Goal: Task Accomplishment & Management: Manage account settings

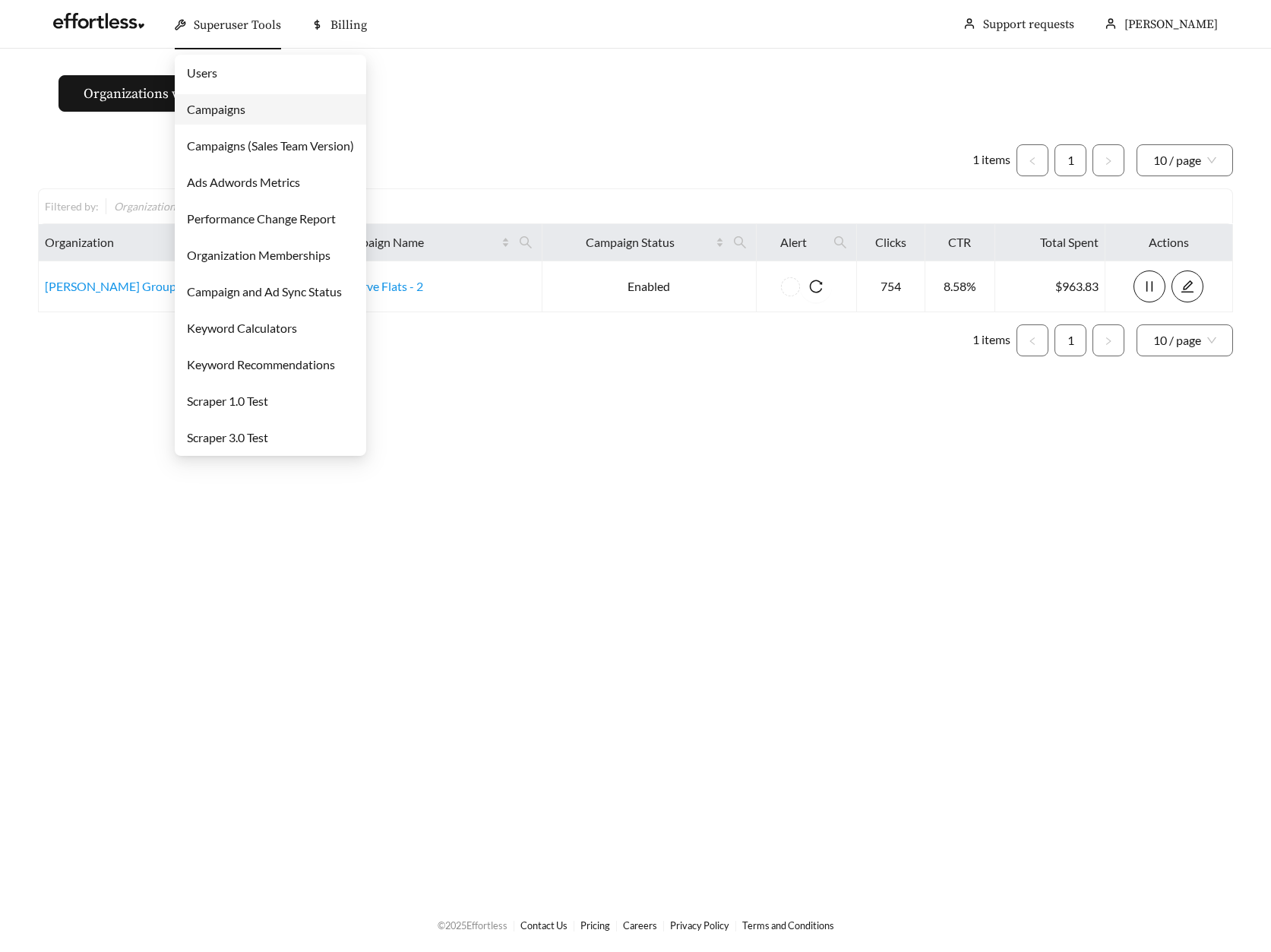
click at [232, 103] on link "Campaigns" at bounding box center [215, 109] width 59 height 14
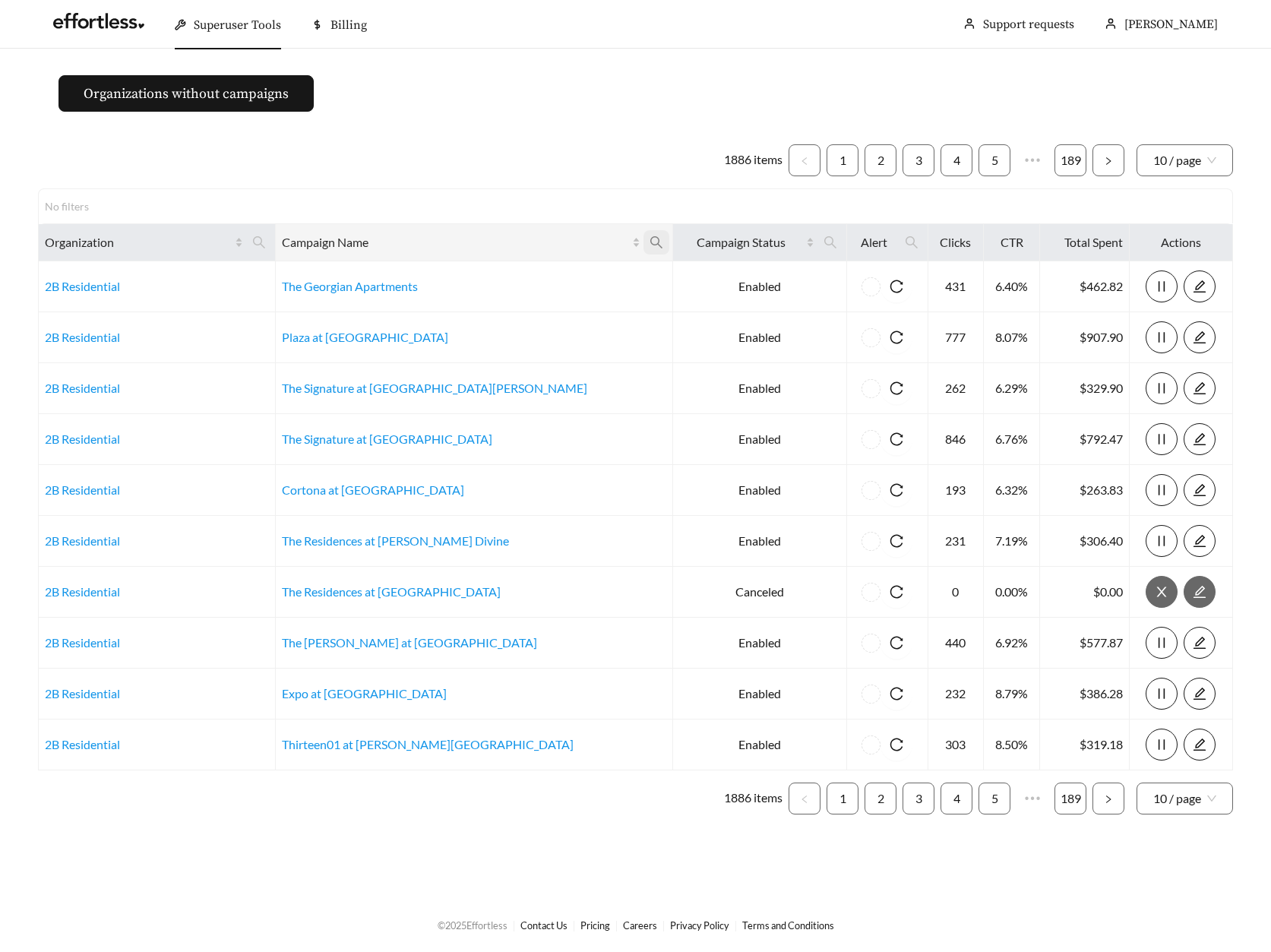
click at [649, 245] on icon "search" at bounding box center [656, 242] width 14 height 14
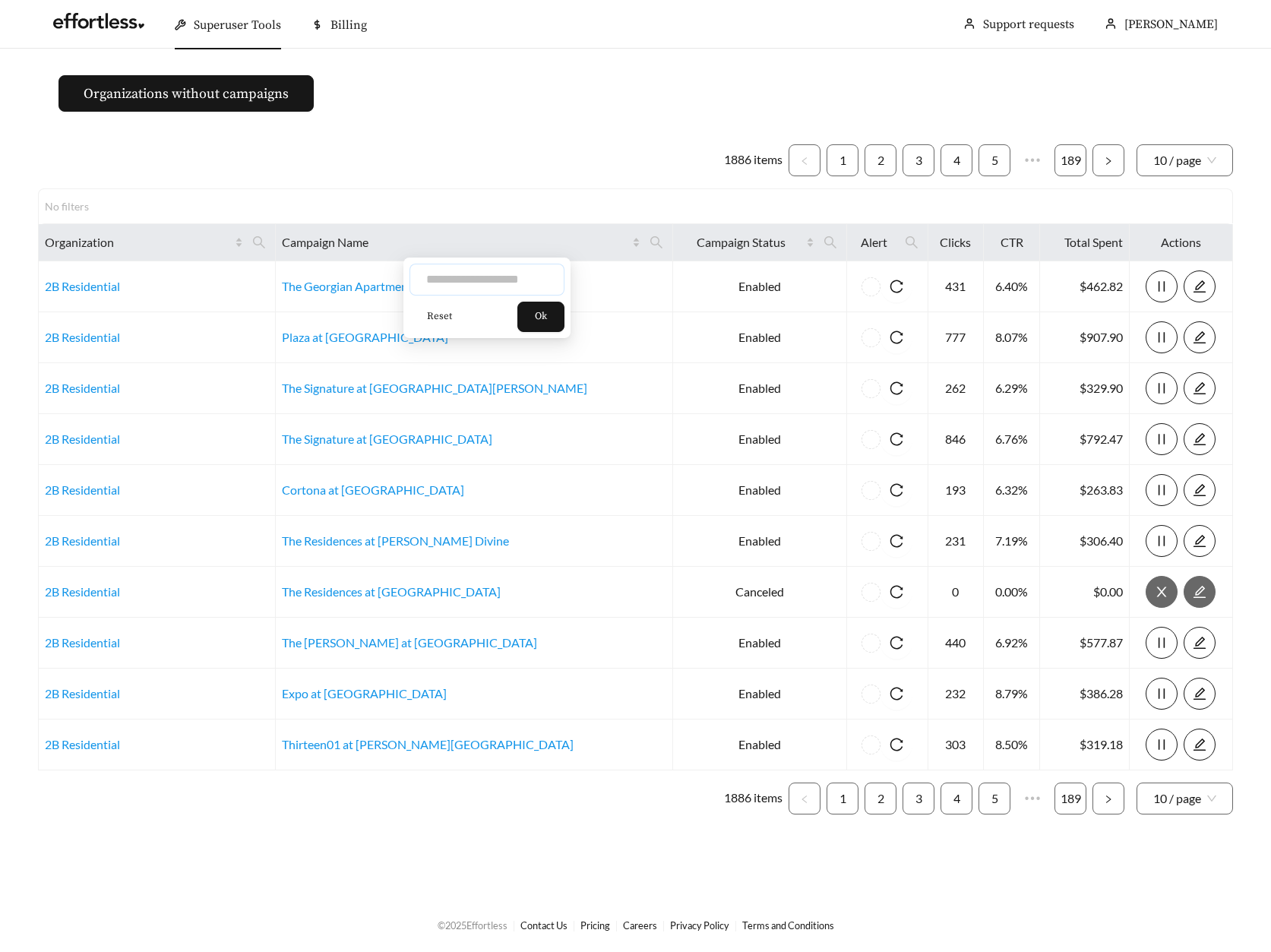
click at [482, 271] on input "text" at bounding box center [487, 280] width 155 height 32
type input "*********"
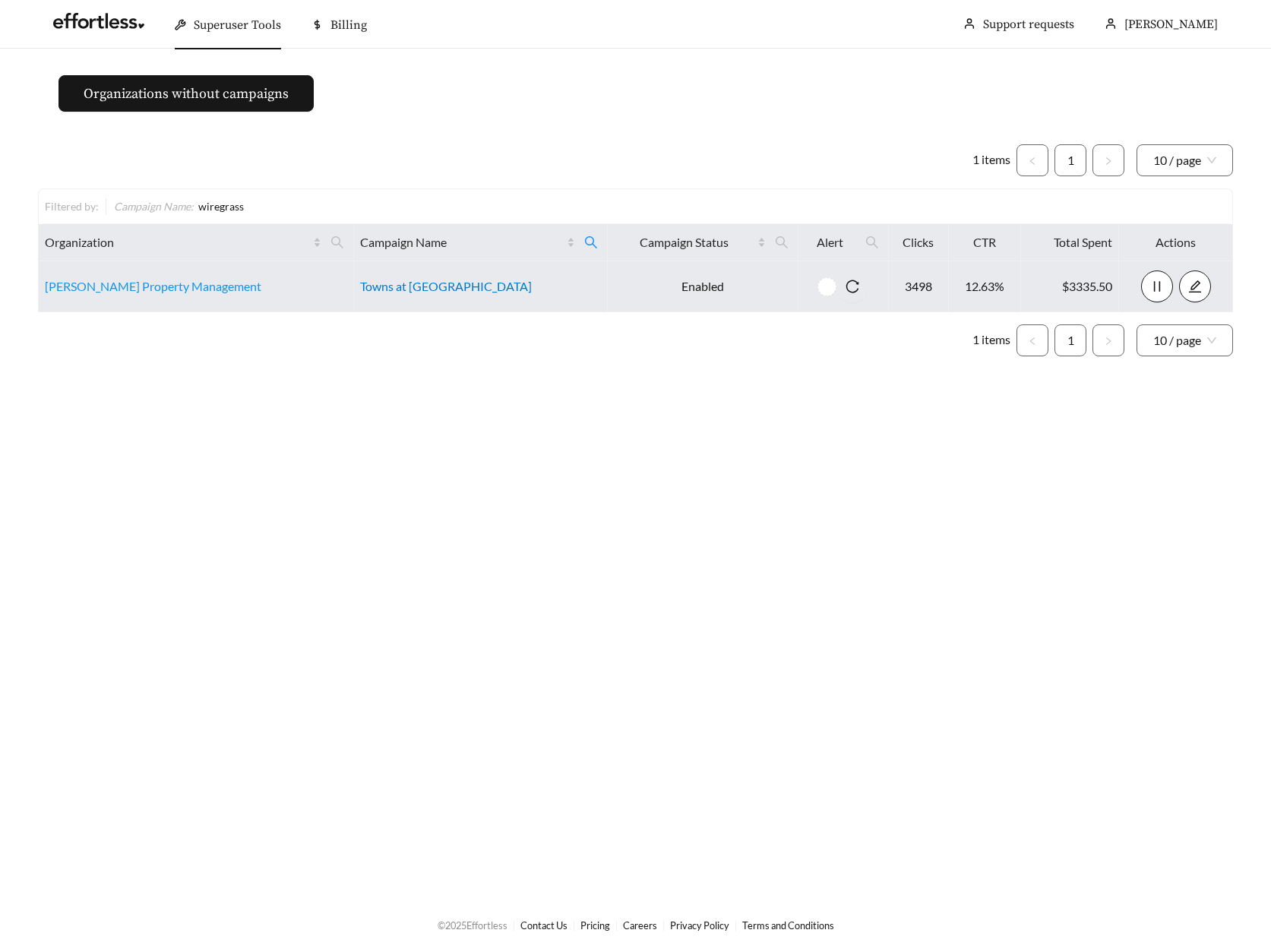
click at [408, 291] on link "Towns at [GEOGRAPHIC_DATA]" at bounding box center [446, 286] width 172 height 14
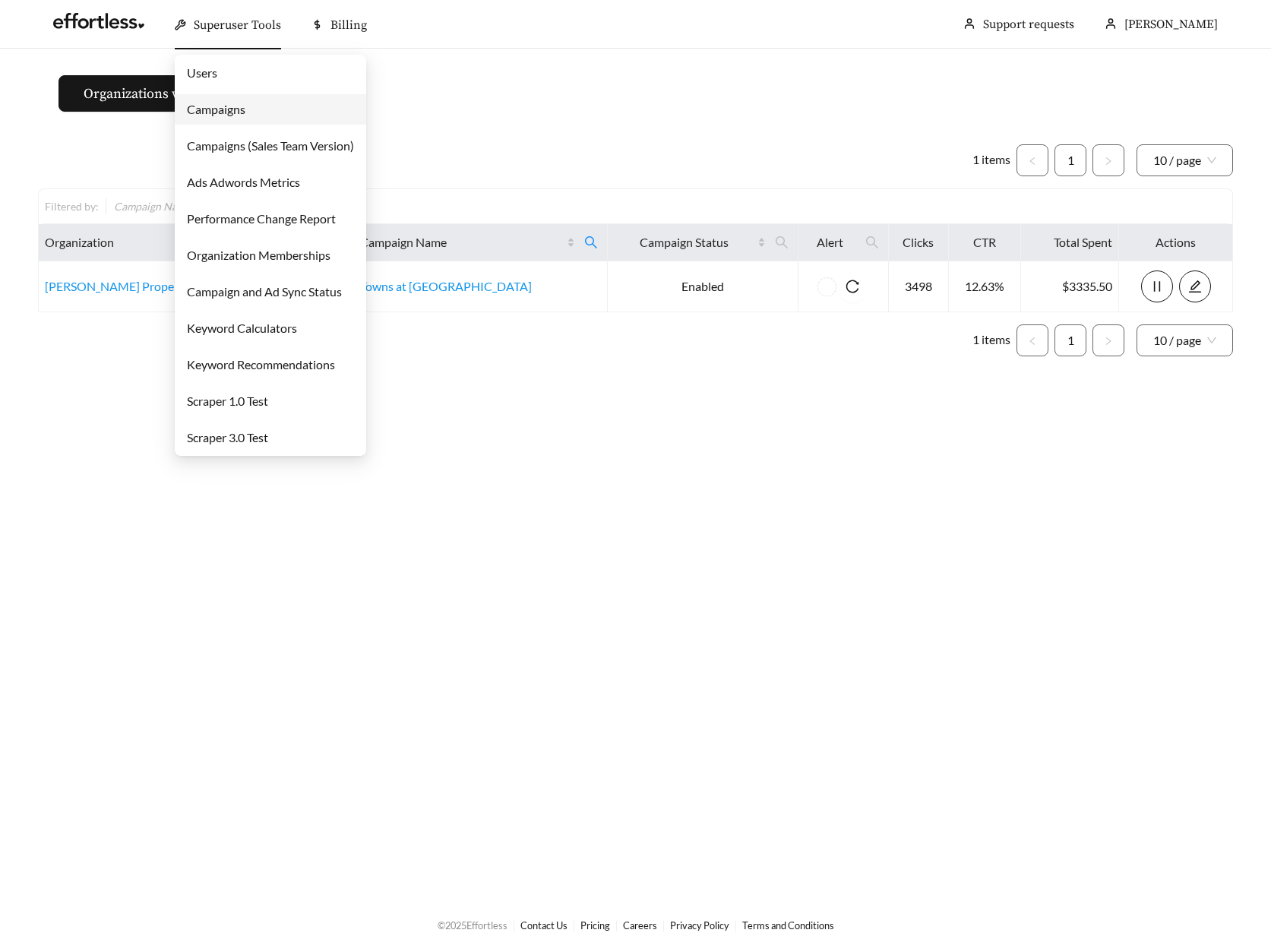
click at [220, 102] on link "Campaigns" at bounding box center [215, 109] width 59 height 14
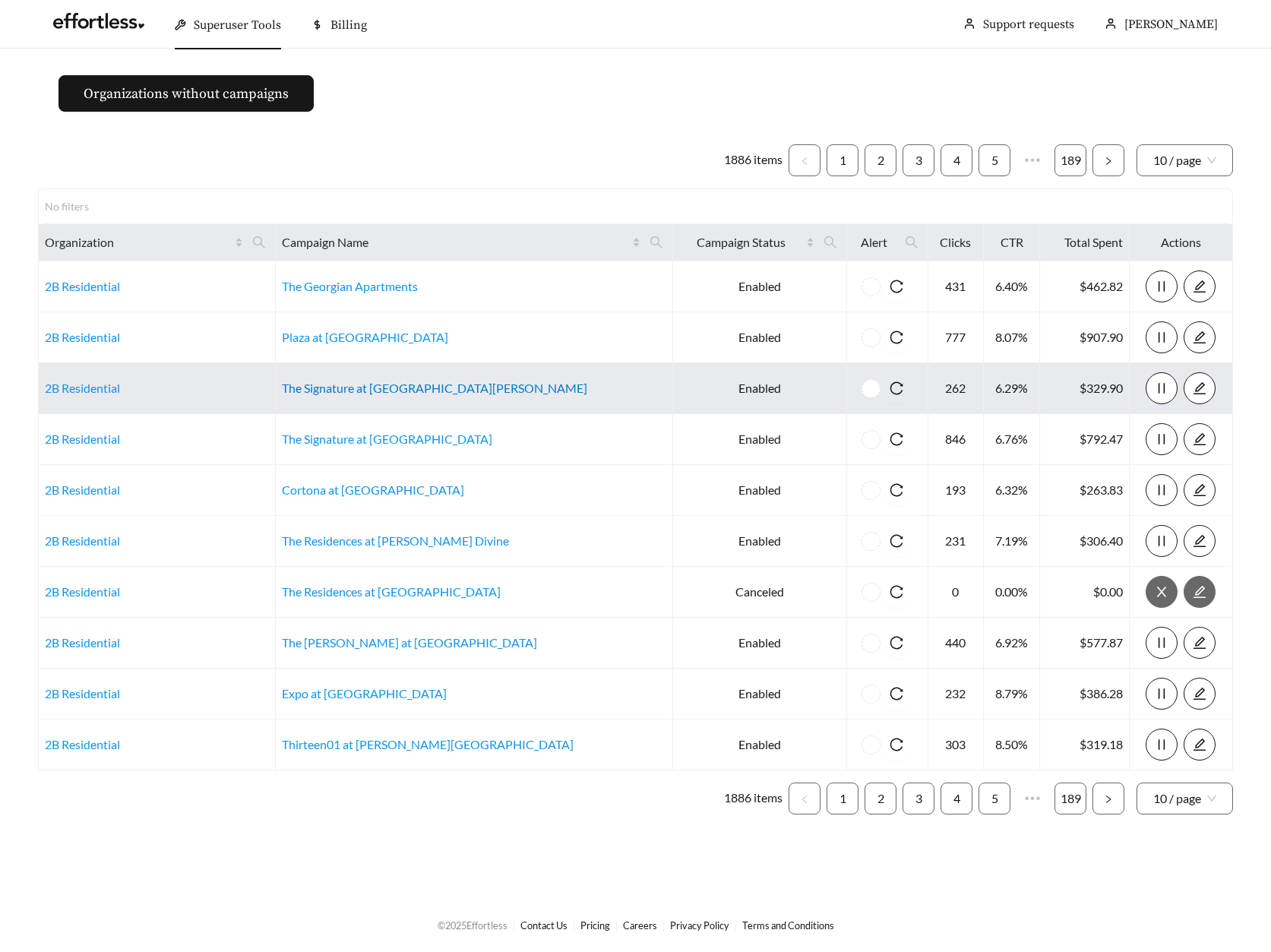
click at [385, 388] on link "The Signature at West Pryor" at bounding box center [434, 387] width 305 height 14
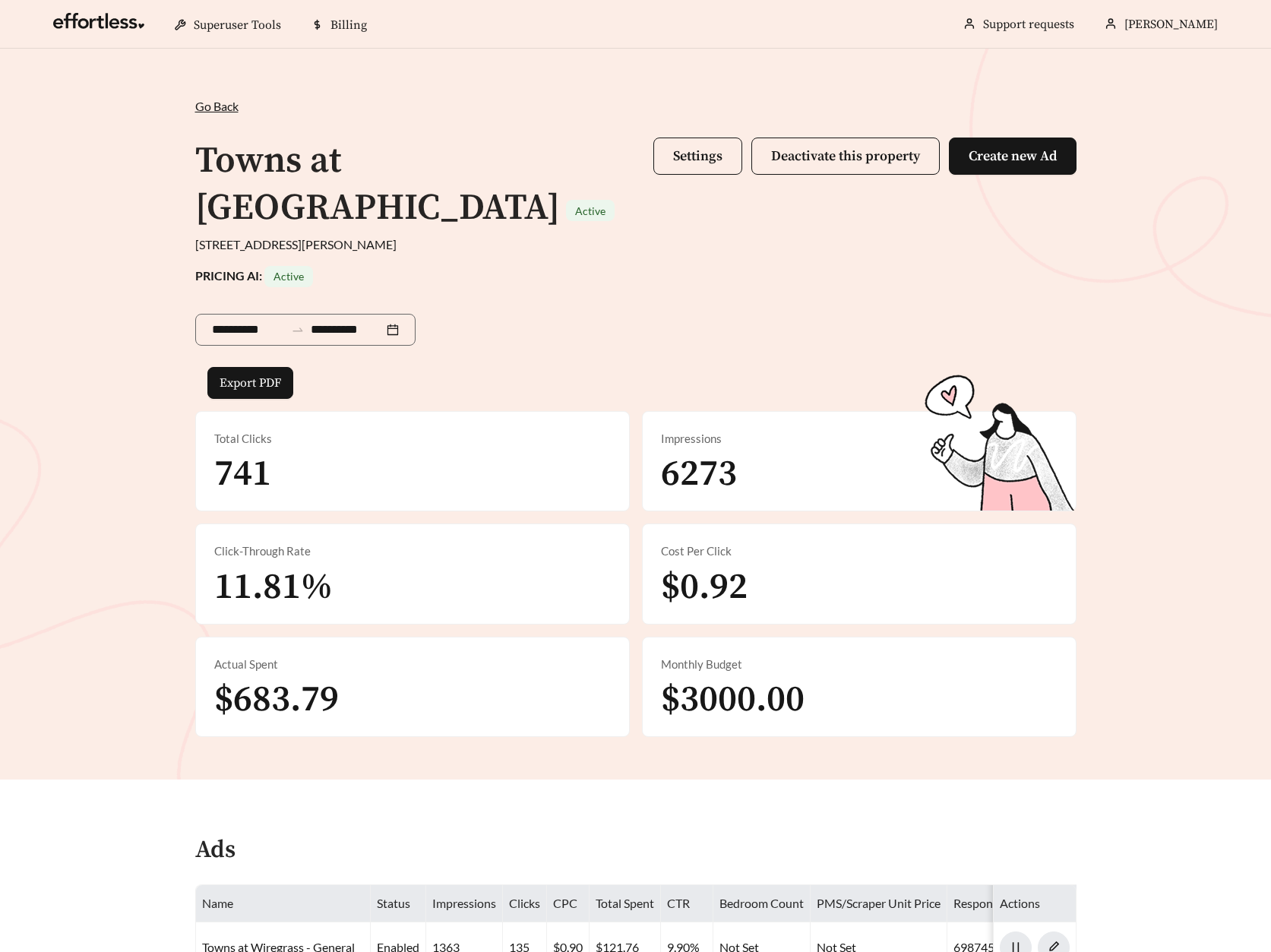
click at [681, 135] on div "Towns at Wiregrass Active Settings Deactivate this property Create new Ad" at bounding box center [635, 185] width 881 height 101
click at [681, 149] on span "Settings" at bounding box center [698, 156] width 49 height 18
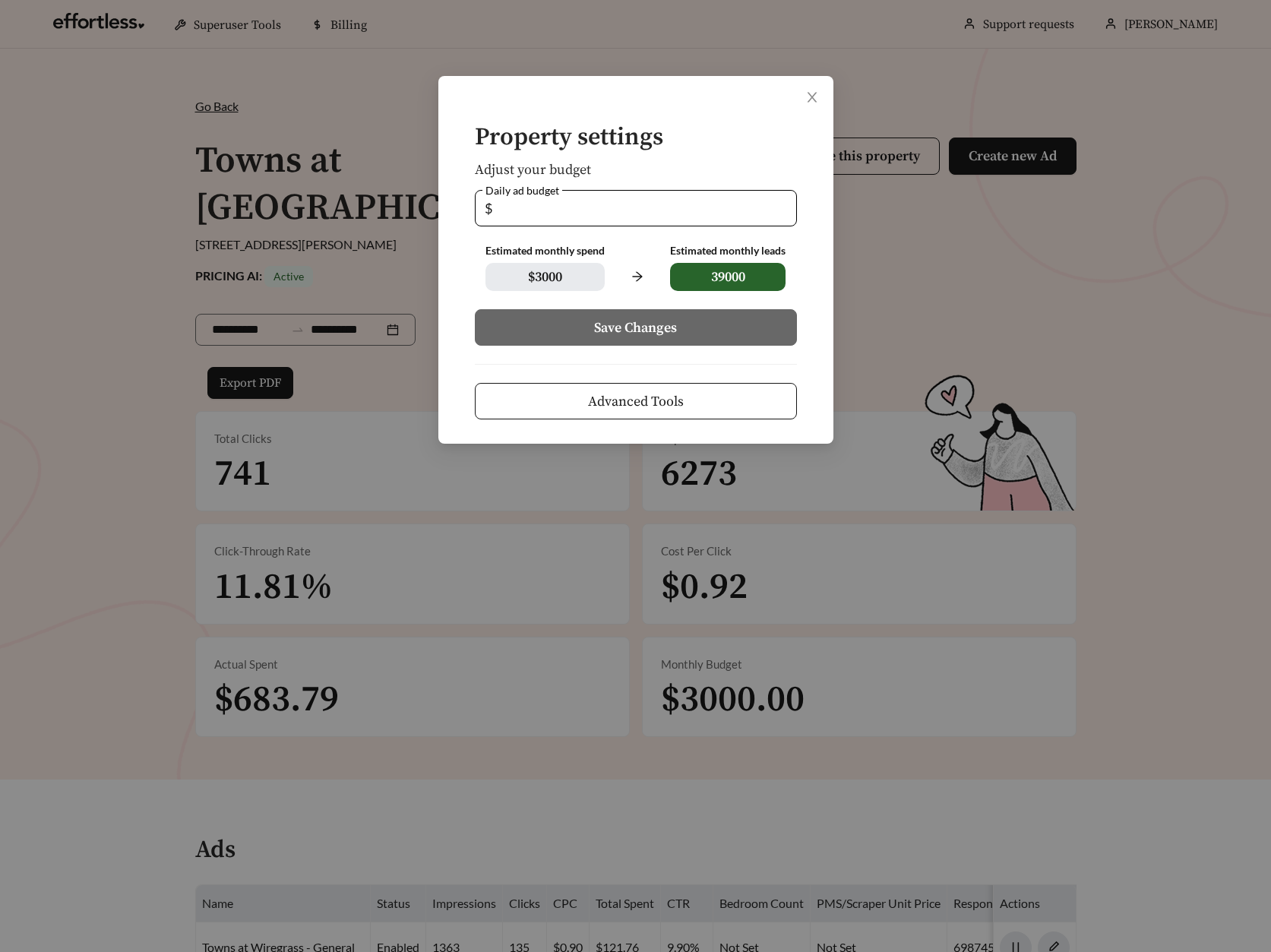
click at [643, 403] on span "Advanced Tools" at bounding box center [636, 401] width 96 height 20
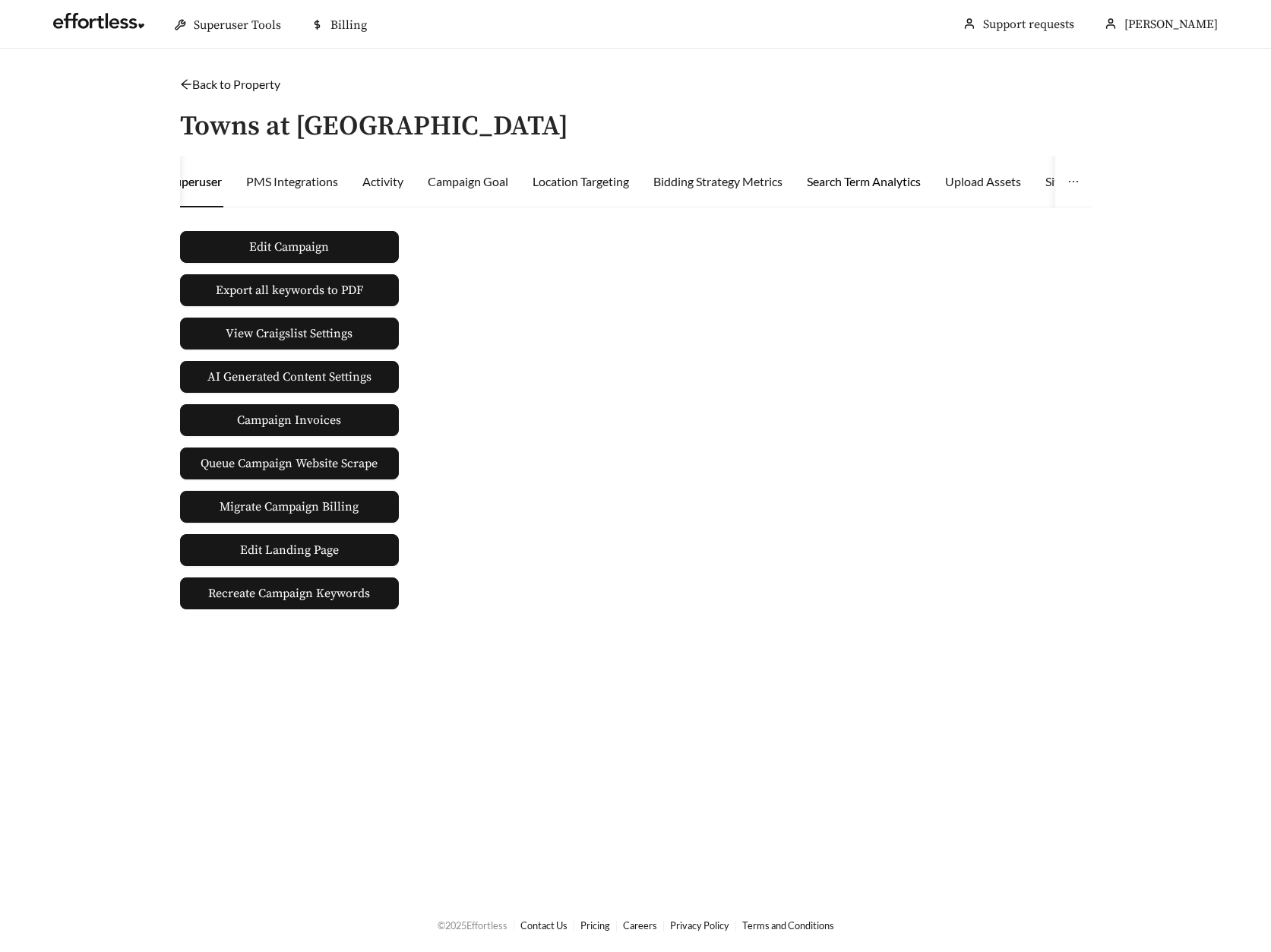
click at [851, 190] on div "Search Term Analytics" at bounding box center [864, 181] width 114 height 19
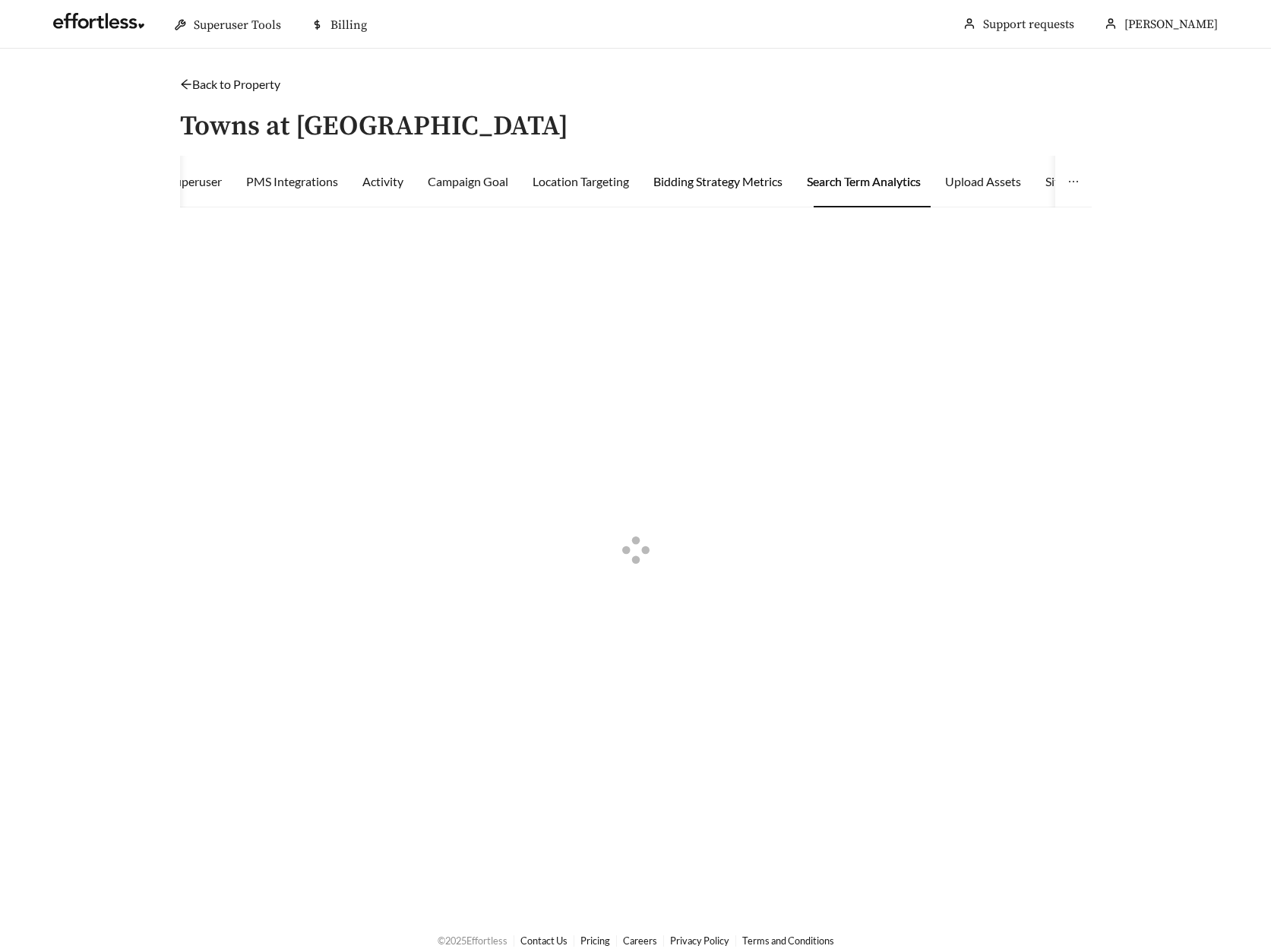
click at [722, 184] on div "Bidding Strategy Metrics" at bounding box center [718, 181] width 129 height 19
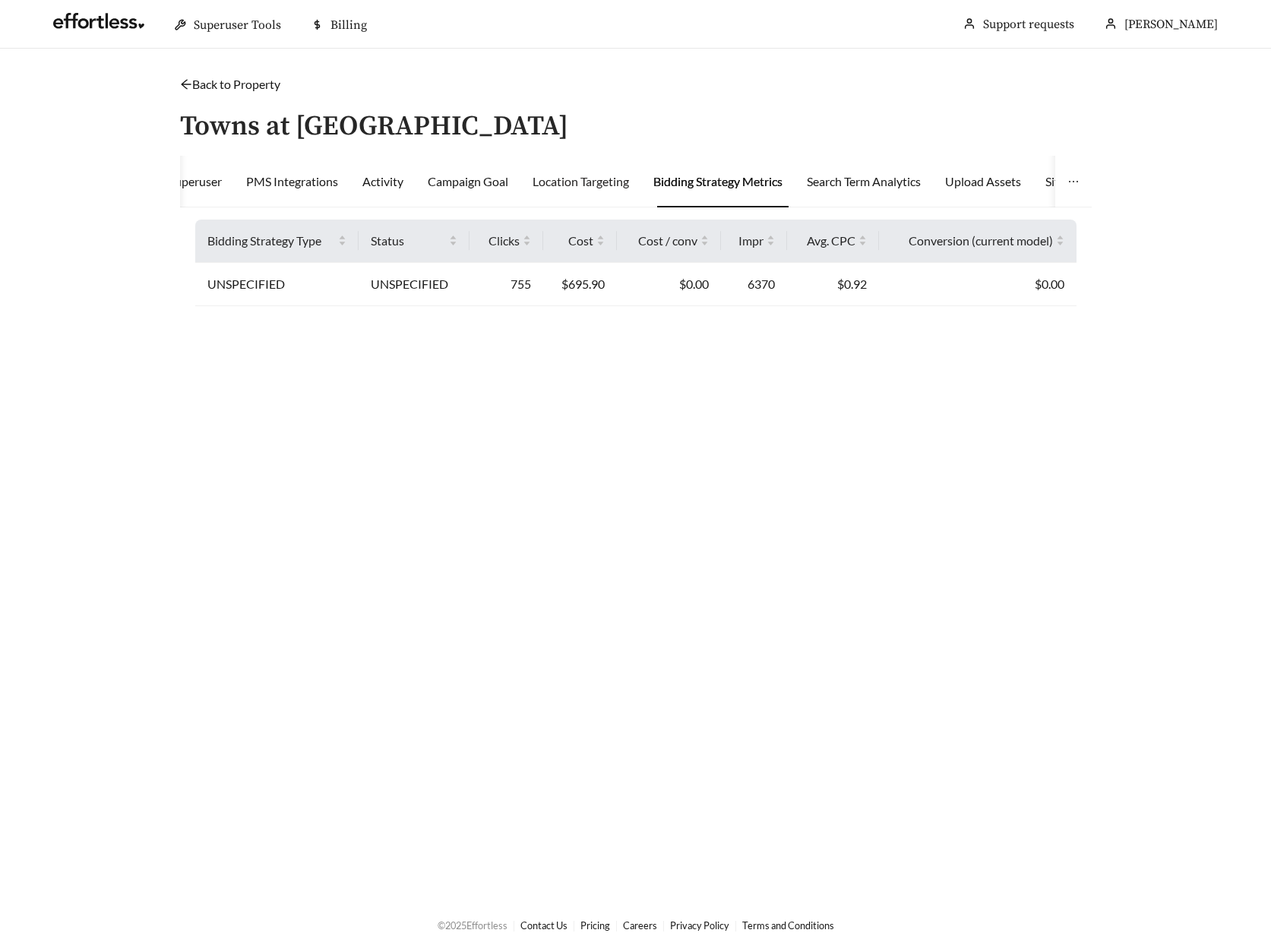
click at [569, 191] on div "Location Targeting" at bounding box center [581, 181] width 97 height 52
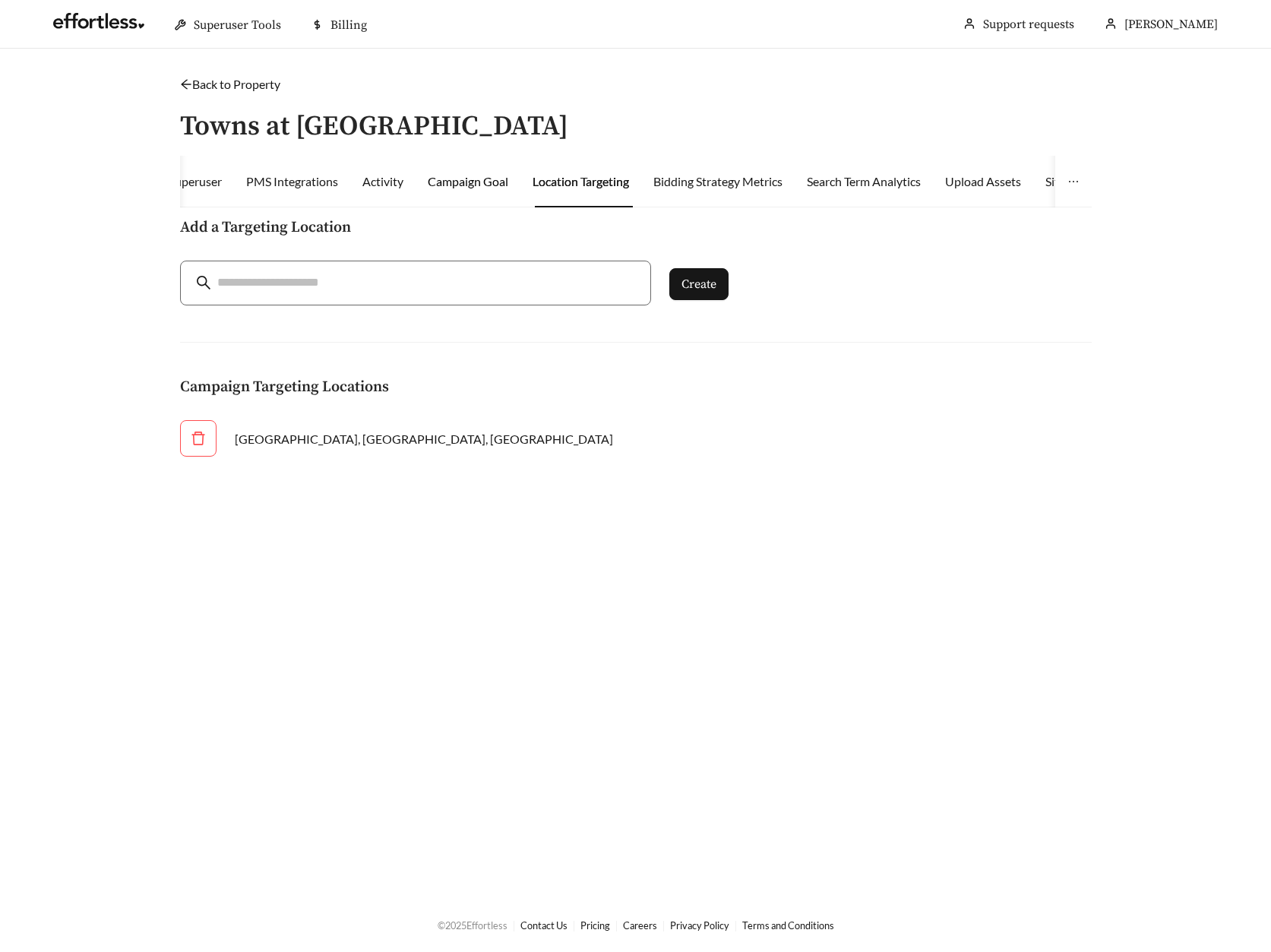
click at [473, 182] on div "Campaign Goal" at bounding box center [467, 181] width 81 height 19
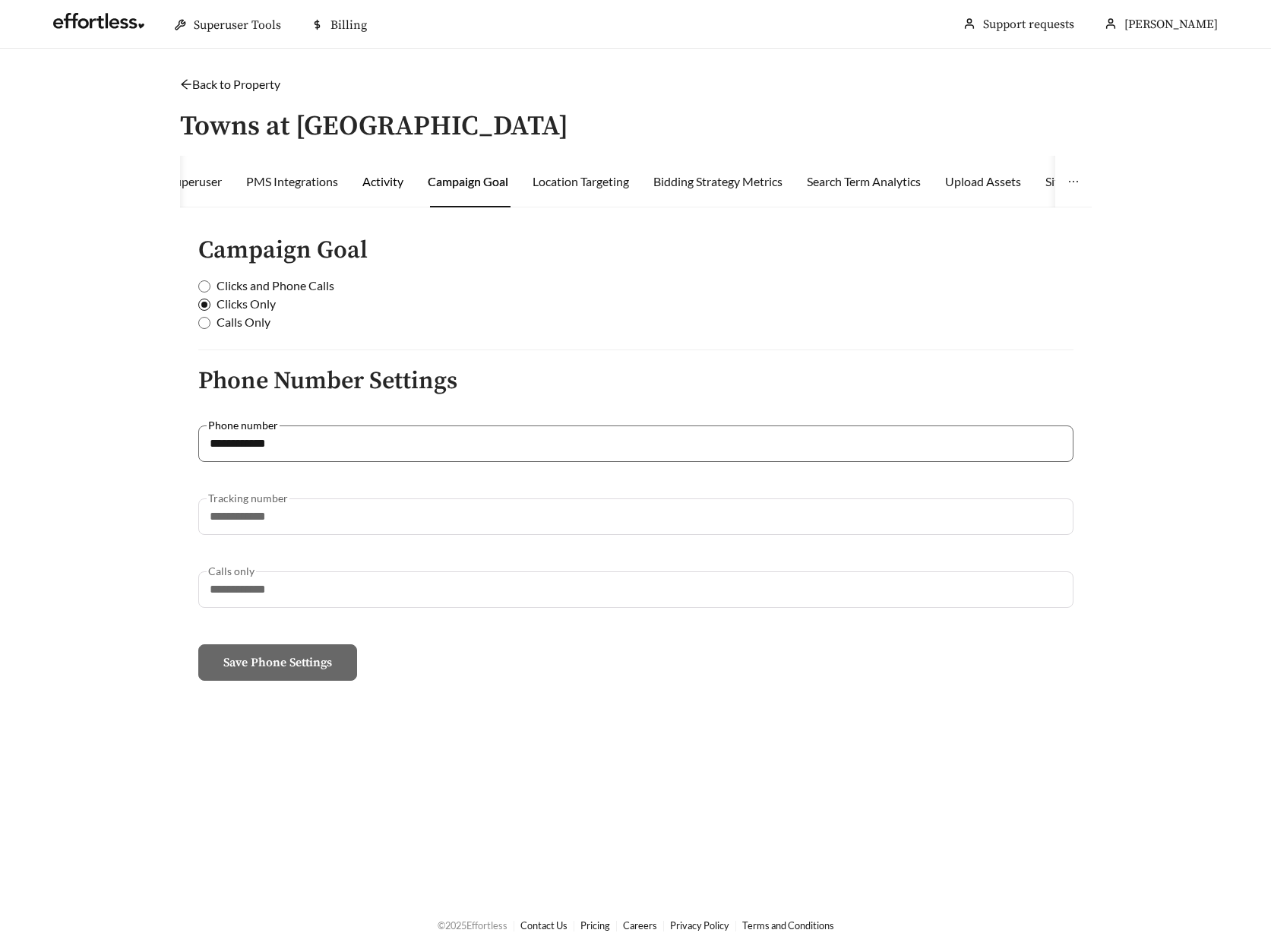
click at [390, 182] on div "Activity" at bounding box center [382, 181] width 41 height 19
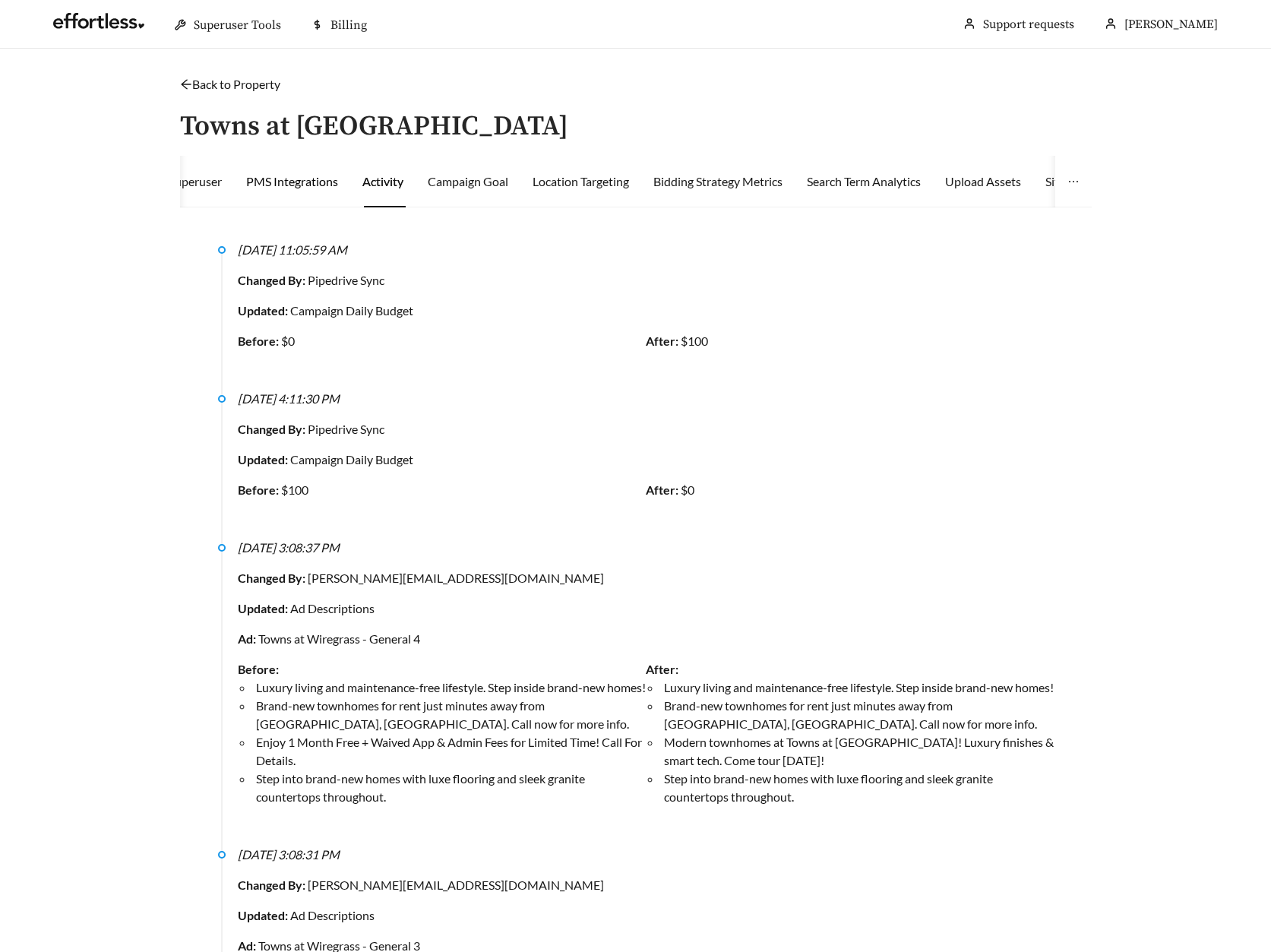
click at [288, 187] on div "PMS Integrations" at bounding box center [292, 181] width 92 height 19
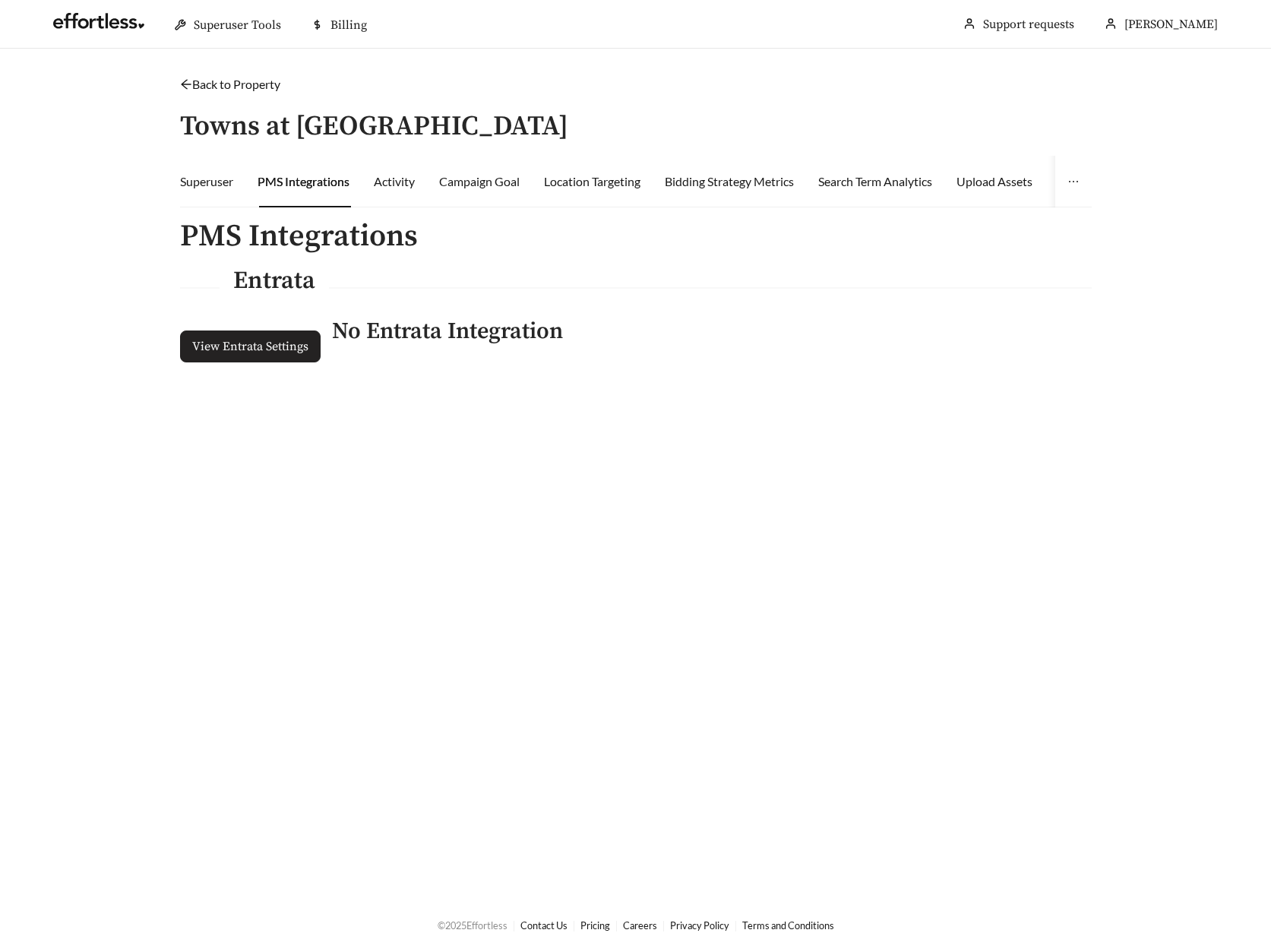
click at [242, 346] on span "View Entrata Settings" at bounding box center [250, 347] width 116 height 19
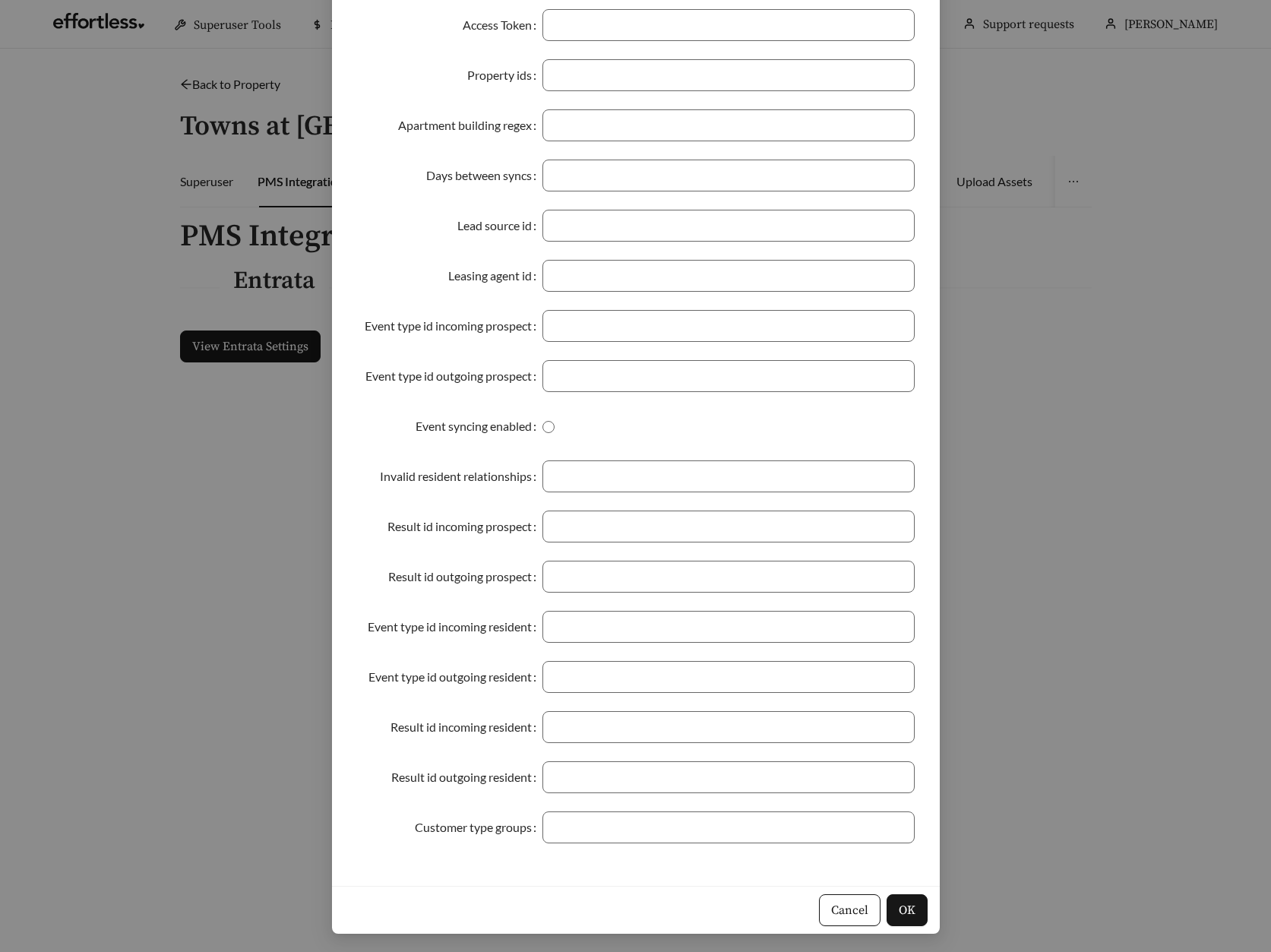
click at [223, 588] on div "Entrata Integration Settings Username Password Auth Code Domain Access Token Pr…" at bounding box center [635, 476] width 1271 height 952
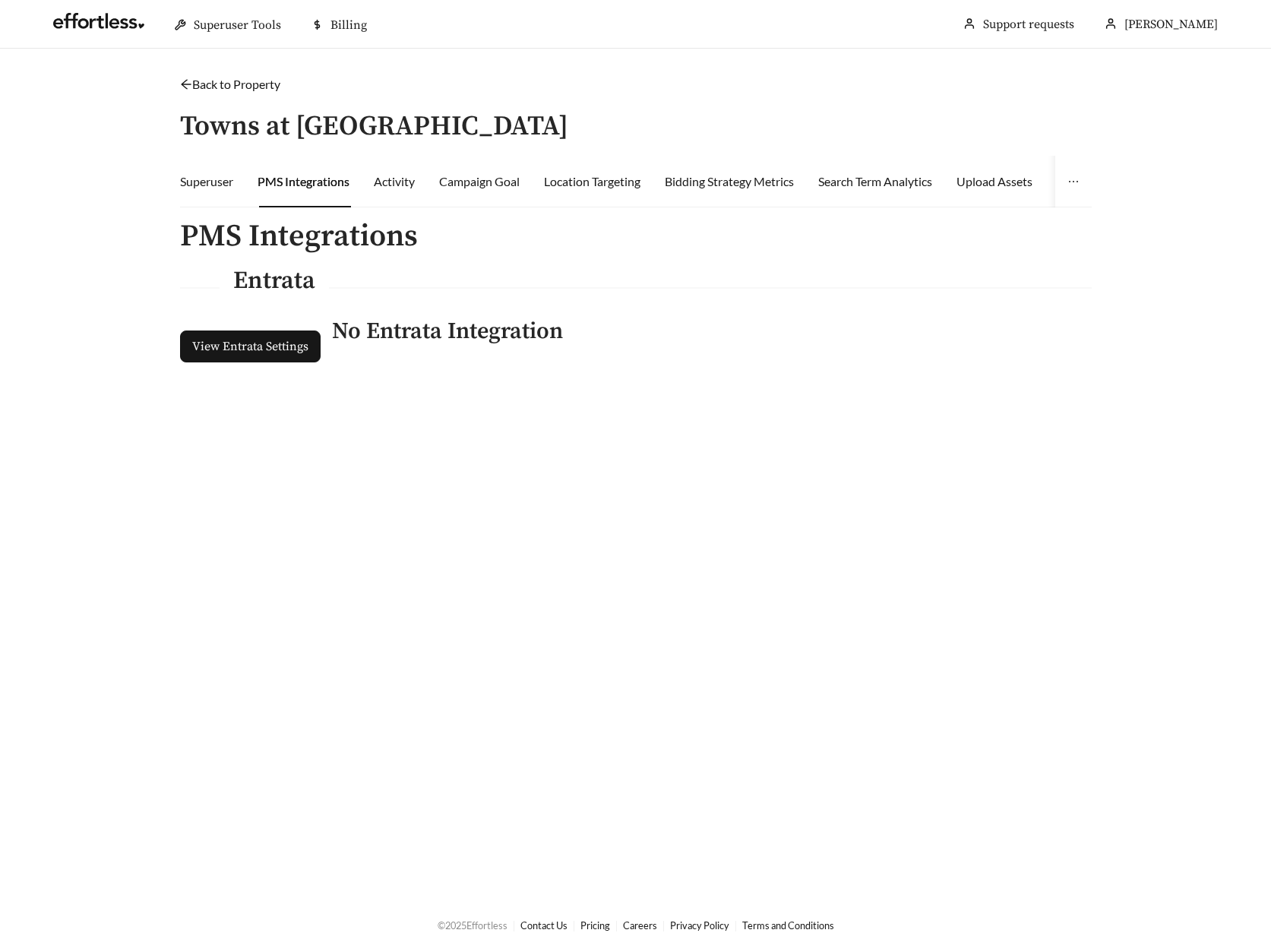
scroll to position [258, 0]
click at [530, 186] on div "Network Settings" at bounding box center [521, 181] width 92 height 19
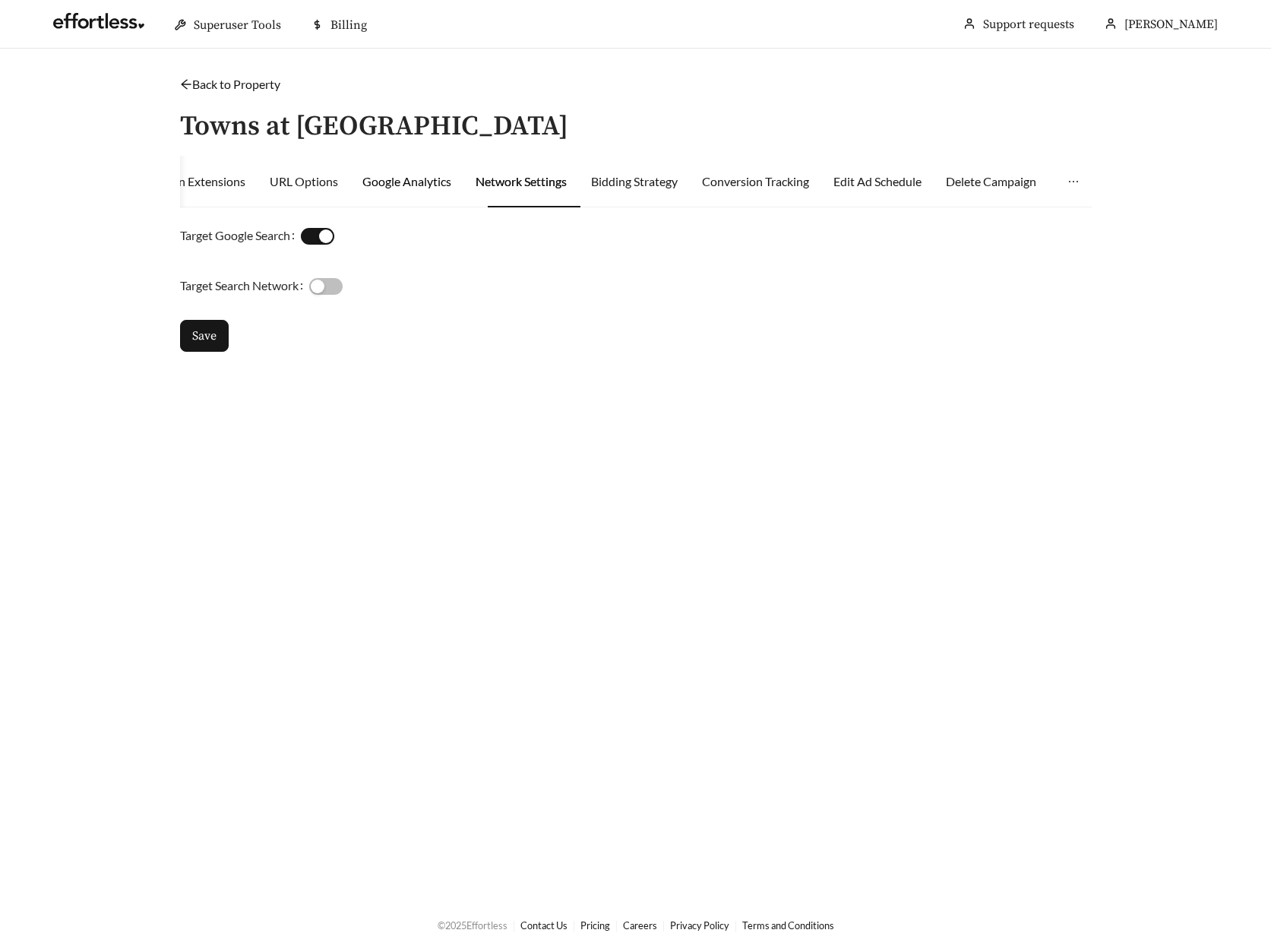
click at [422, 181] on div "Google Analytics" at bounding box center [406, 181] width 89 height 19
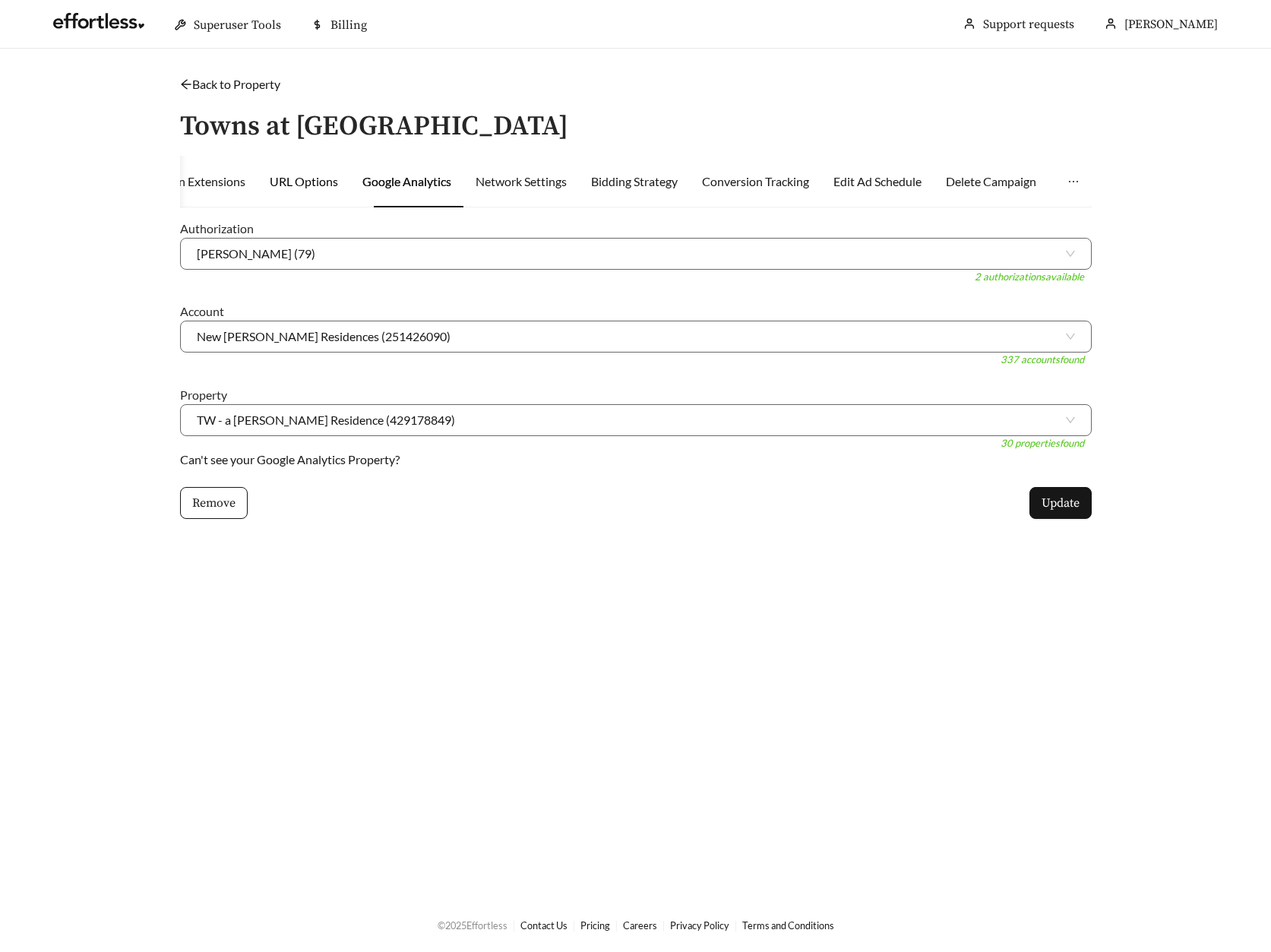
click at [317, 181] on div "URL Options" at bounding box center [304, 181] width 69 height 19
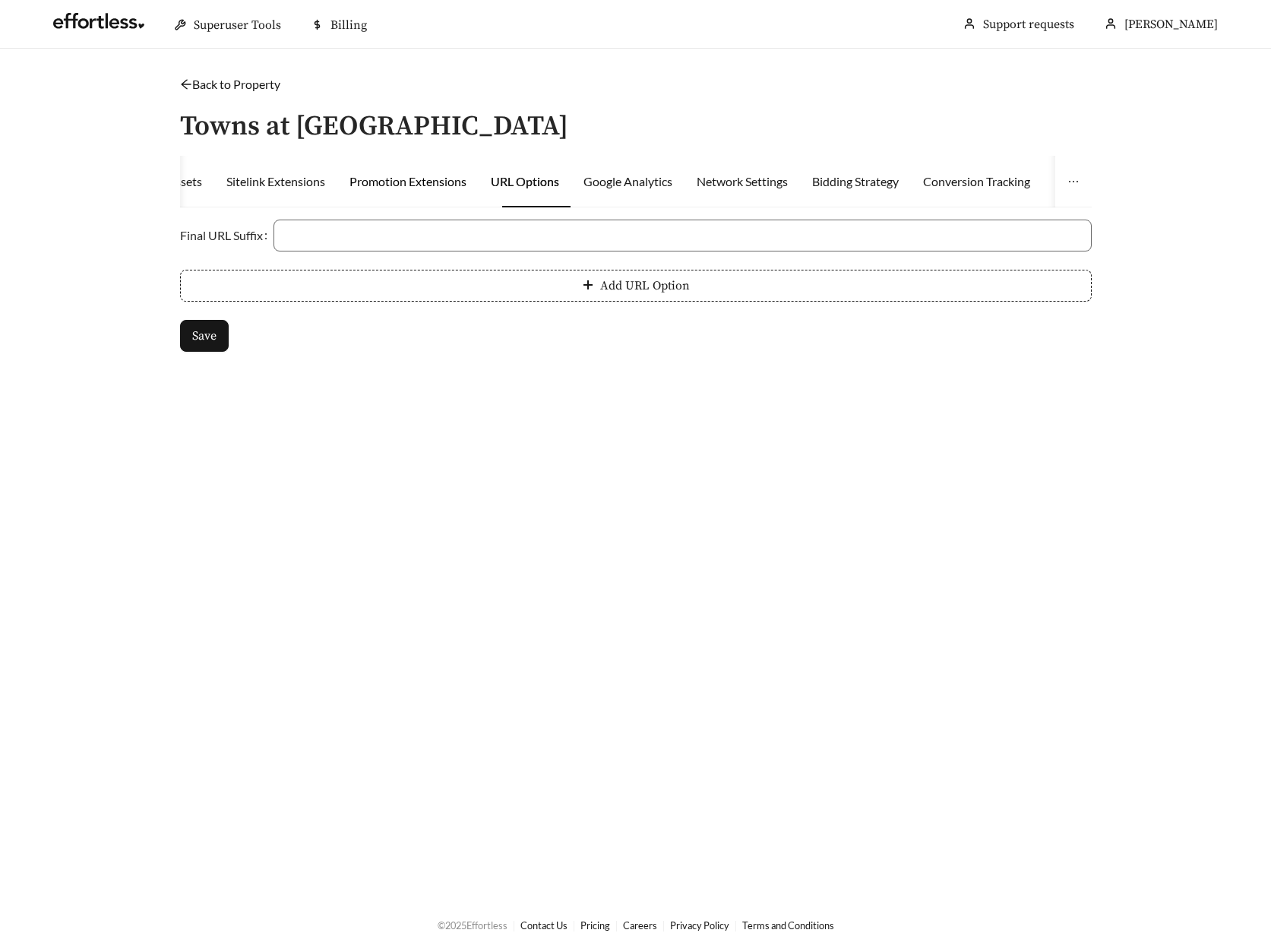
click at [405, 172] on div "Promotion Extensions" at bounding box center [408, 181] width 117 height 19
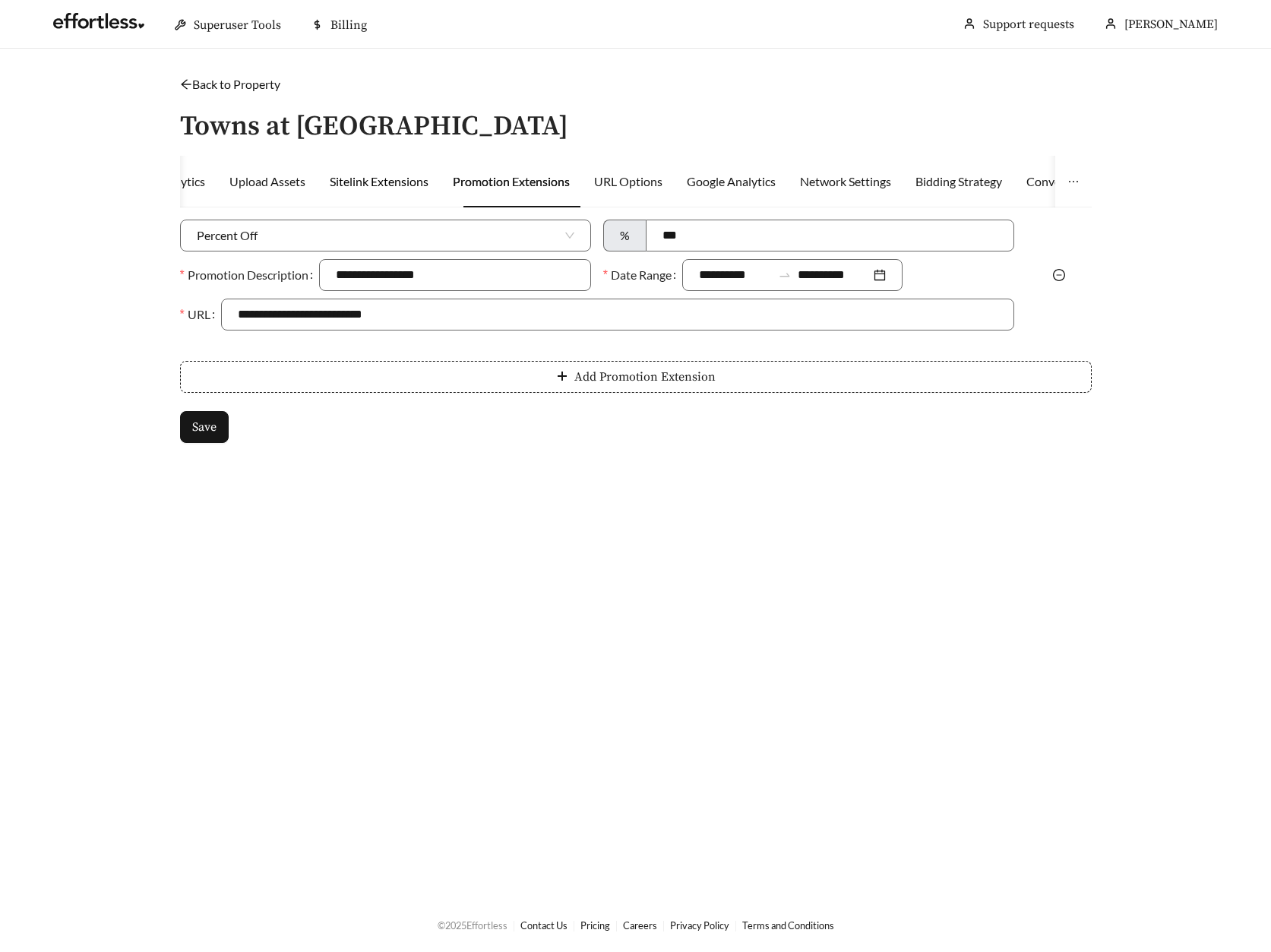
click at [367, 179] on div "Sitelink Extensions" at bounding box center [379, 181] width 98 height 19
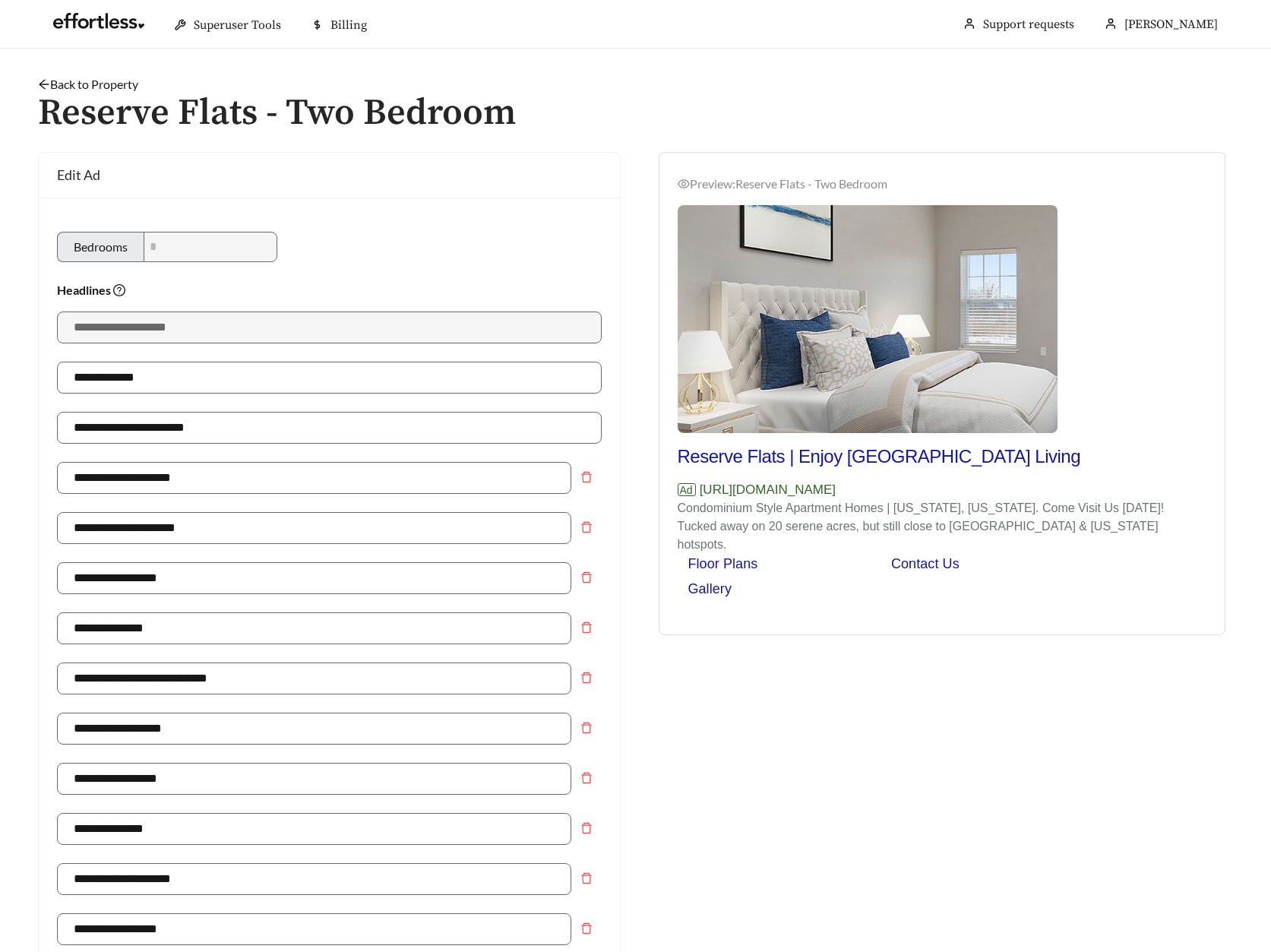
click at [61, 83] on link "Back to Property" at bounding box center [88, 84] width 100 height 14
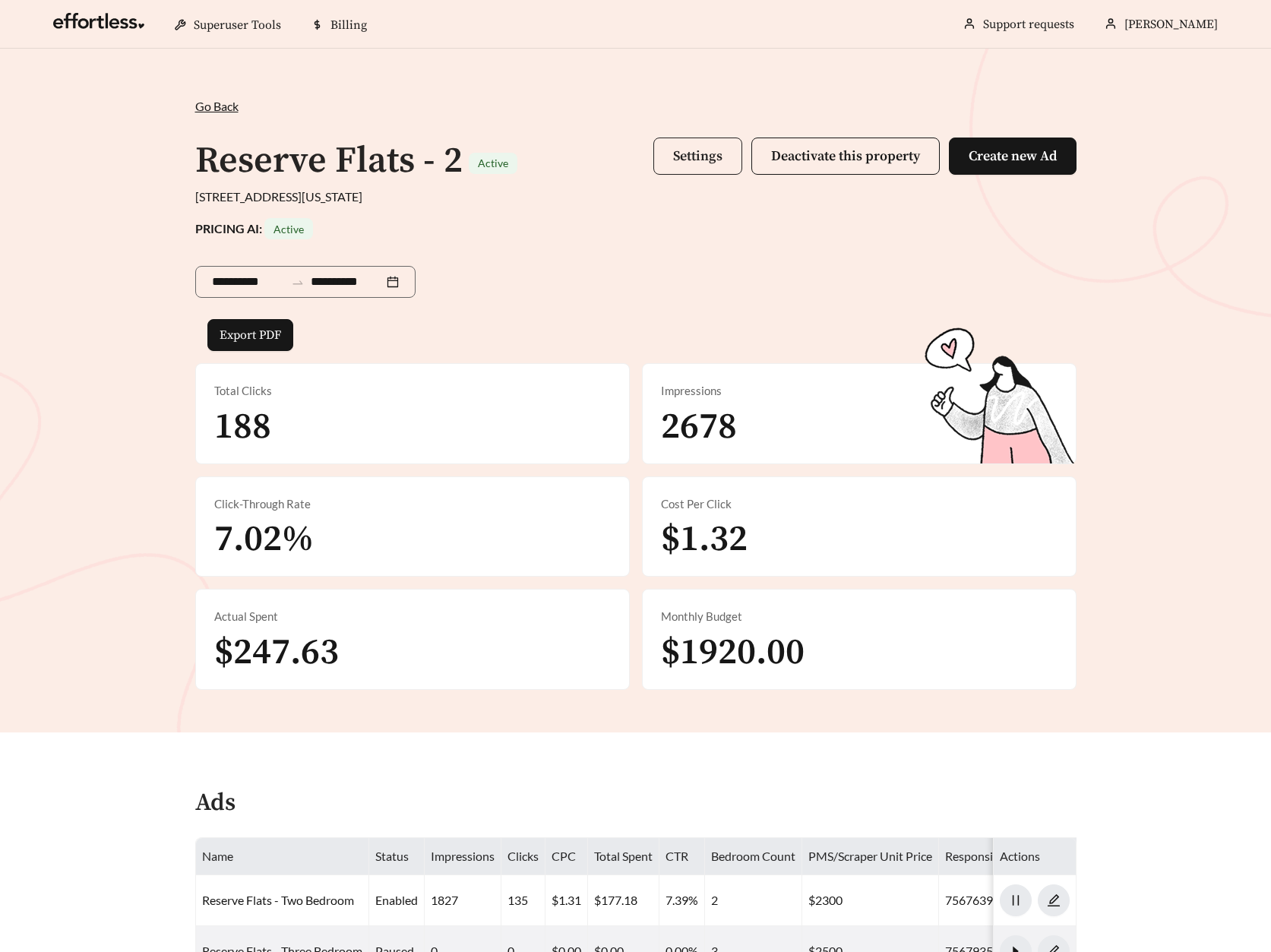
click at [700, 166] on button "Settings" at bounding box center [698, 156] width 89 height 37
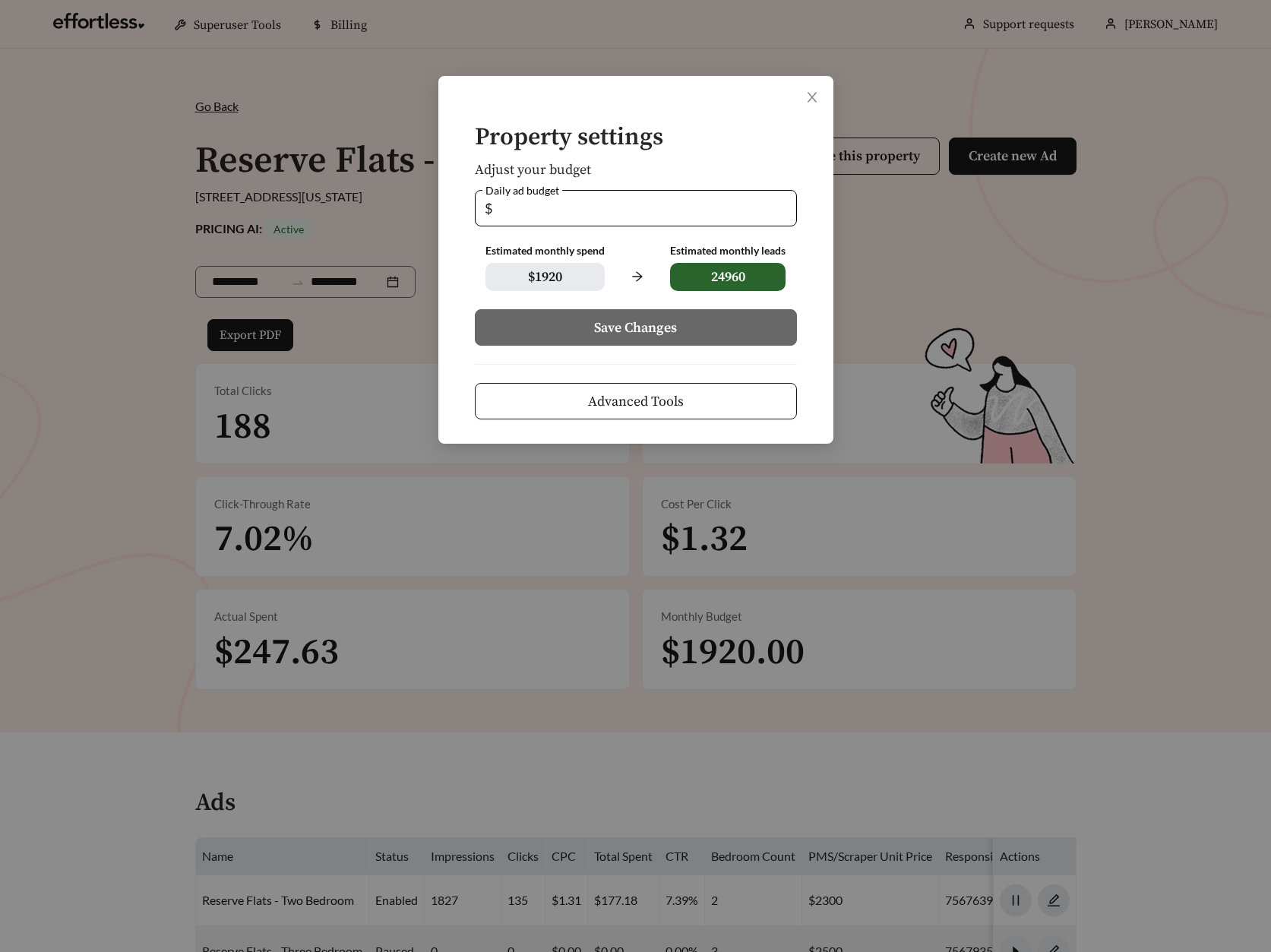
click at [624, 406] on span "Advanced Tools" at bounding box center [636, 401] width 96 height 20
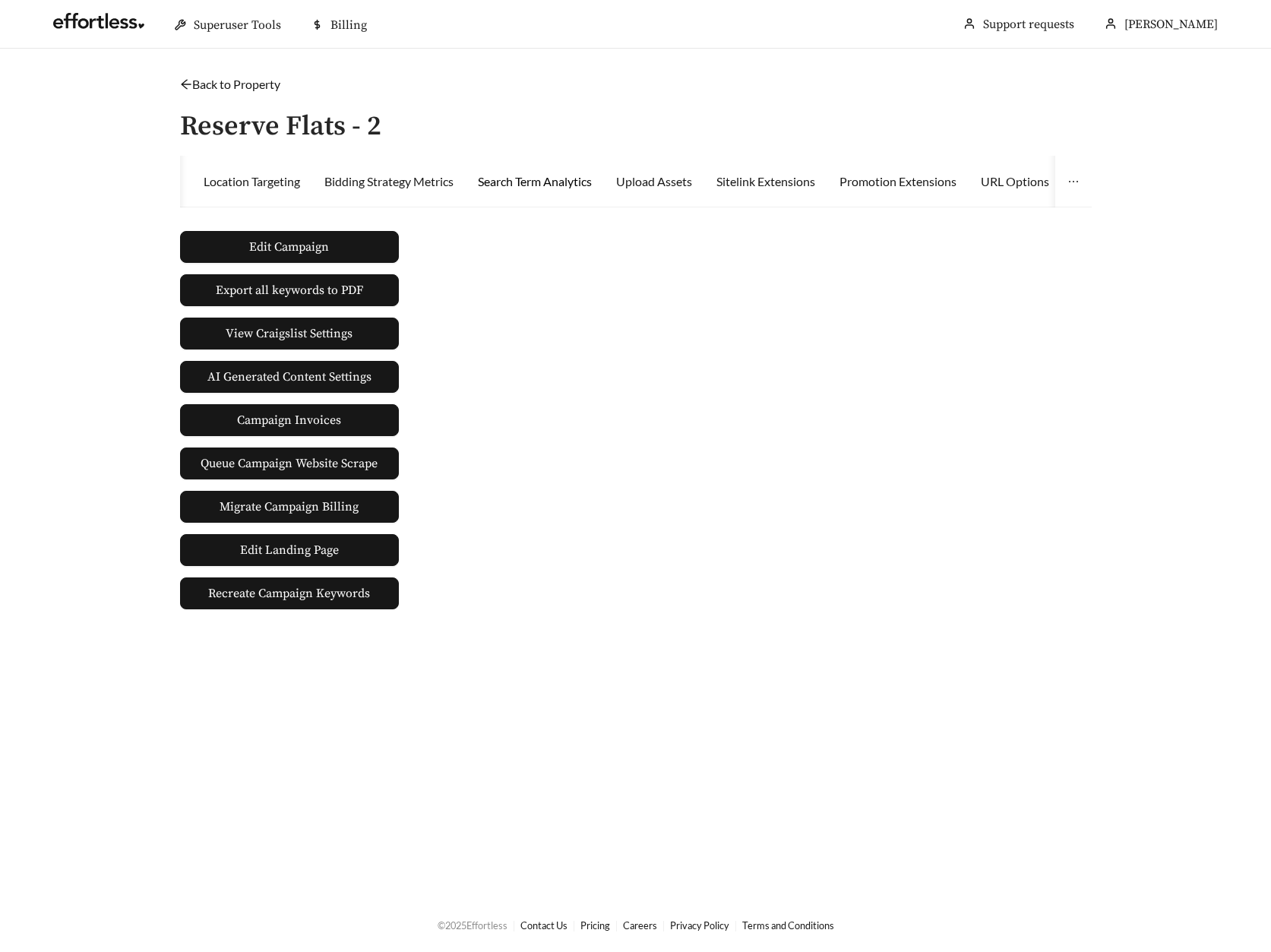
click at [547, 187] on div "Search Term Analytics" at bounding box center [535, 181] width 114 height 19
